Goal: Check status: Check status

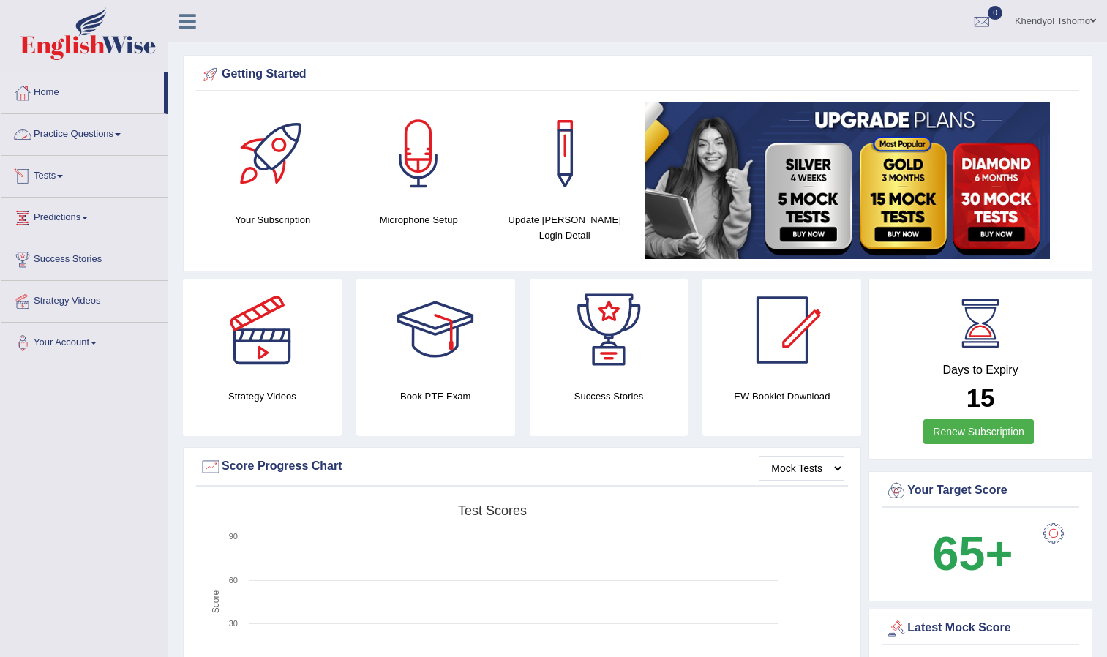
click at [37, 170] on link "Tests" at bounding box center [84, 174] width 167 height 37
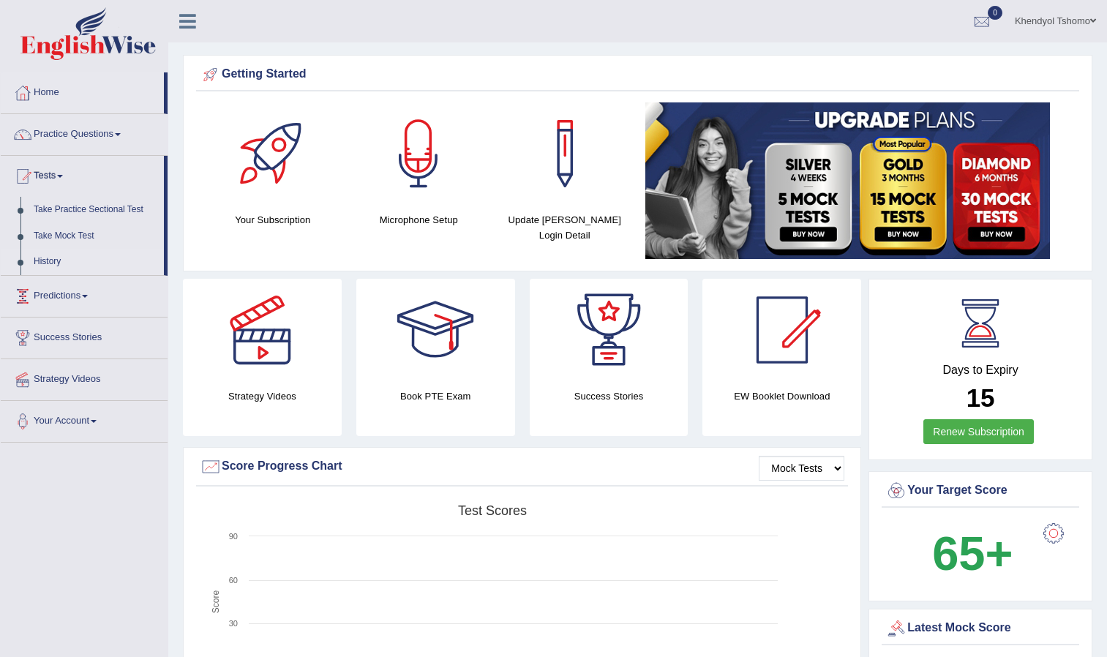
click at [46, 260] on link "History" at bounding box center [95, 262] width 137 height 26
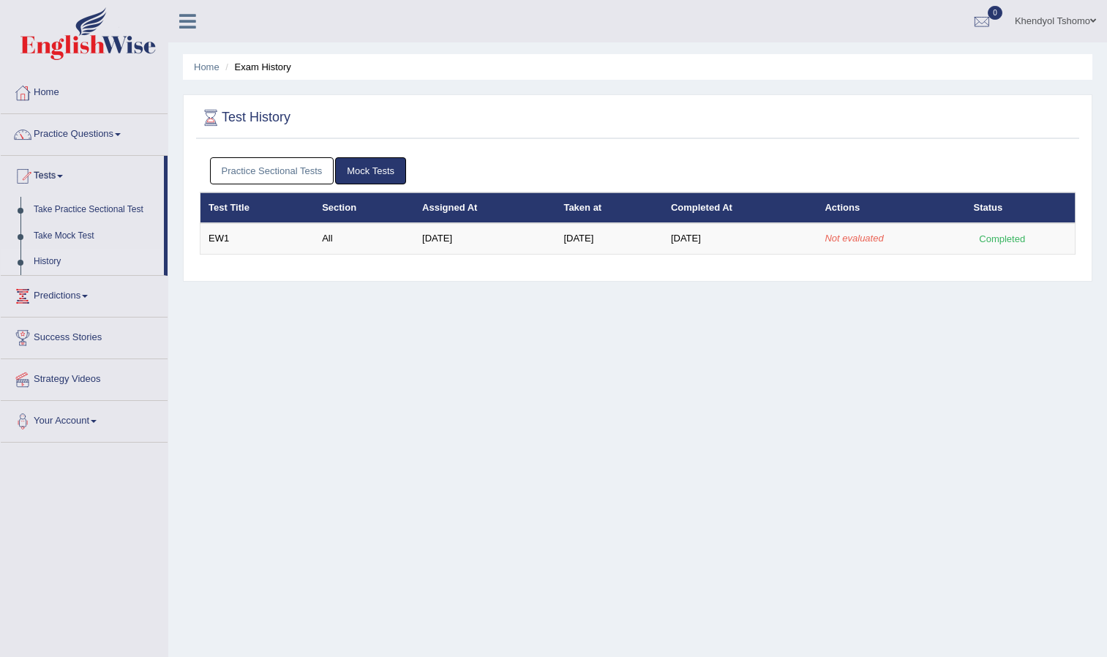
click at [267, 164] on link "Practice Sectional Tests" at bounding box center [272, 170] width 124 height 27
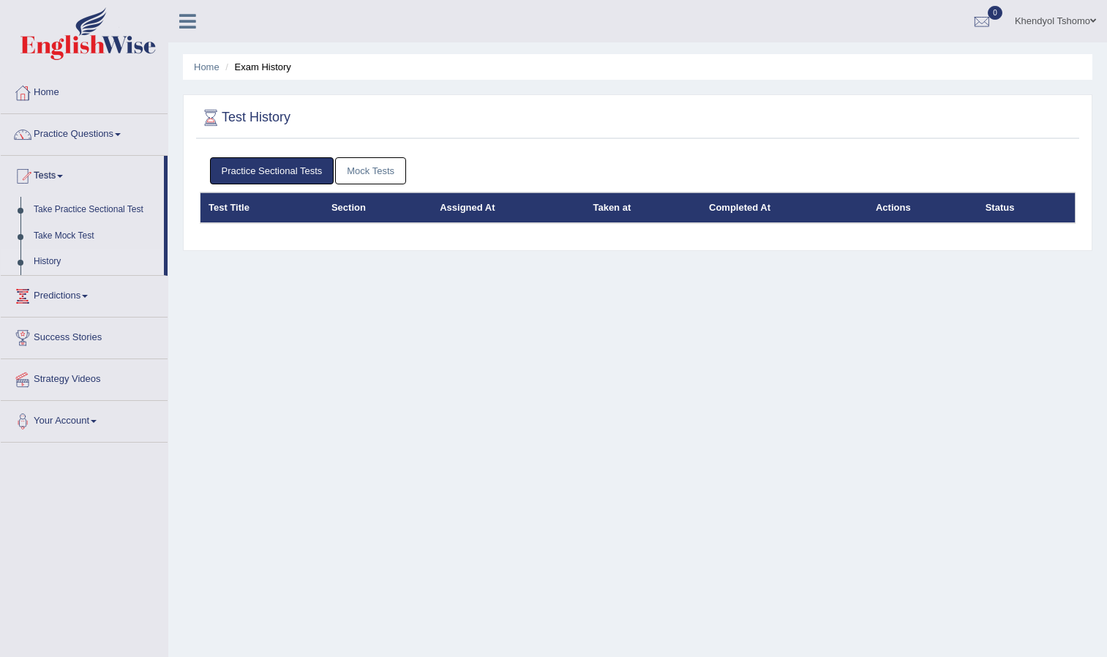
click at [347, 167] on link "Mock Tests" at bounding box center [370, 170] width 71 height 27
